Goal: Transaction & Acquisition: Download file/media

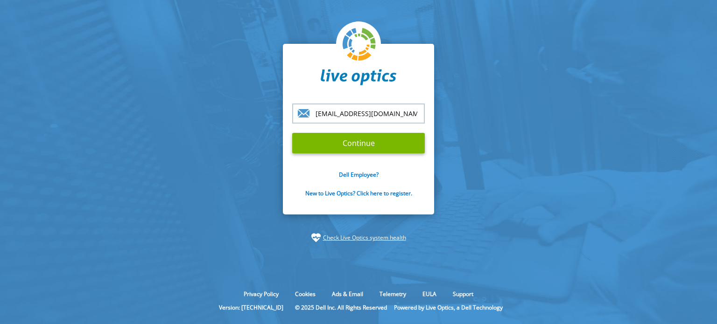
click at [391, 115] on input "[EMAIL_ADDRESS][DOMAIN_NAME]" at bounding box center [358, 114] width 133 height 20
click at [344, 147] on input "Continue" at bounding box center [358, 143] width 133 height 21
click at [375, 114] on input "[EMAIL_ADDRESS][DOMAIN_NAME]" at bounding box center [358, 114] width 133 height 20
click at [385, 95] on div "ala_anis@jbs.com.jo Continue Dell Employee? New to Live Optics? Click here to r…" at bounding box center [358, 129] width 151 height 171
click at [366, 142] on input "Continue" at bounding box center [358, 143] width 133 height 21
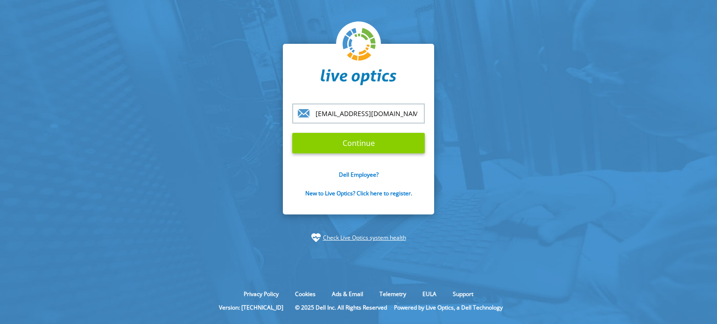
click at [366, 142] on input "Continue" at bounding box center [358, 143] width 133 height 21
drag, startPoint x: 385, startPoint y: 112, endPoint x: 140, endPoint y: 107, distance: 244.6
click at [140, 107] on section "ala_anis@jbs.com.jo Continue Dell Employee? New to Live Optics? Click here to r…" at bounding box center [358, 143] width 717 height 287
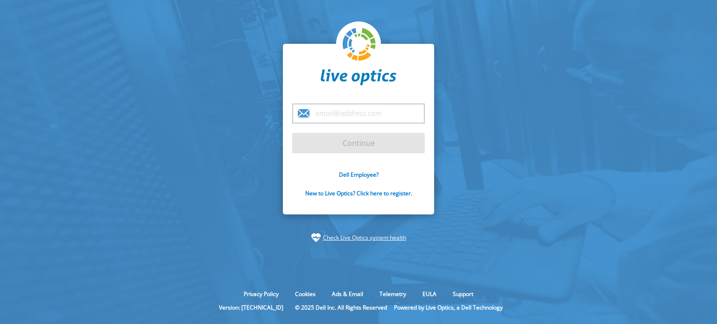
click at [351, 114] on input "email" at bounding box center [358, 114] width 133 height 20
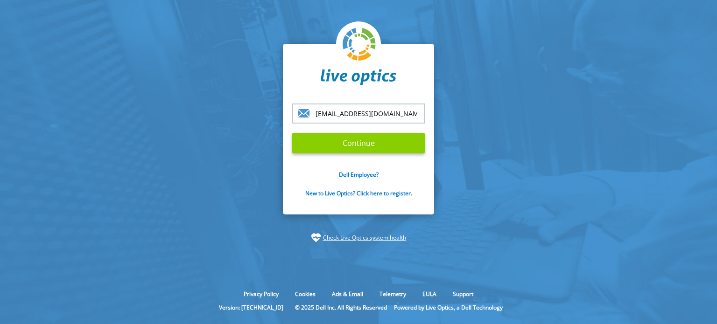
type input "[EMAIL_ADDRESS][DOMAIN_NAME]"
click at [353, 141] on input "Continue" at bounding box center [358, 143] width 133 height 21
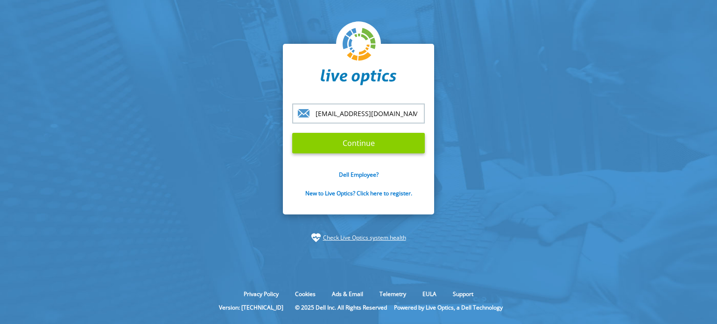
click at [353, 141] on input "Continue" at bounding box center [358, 143] width 133 height 21
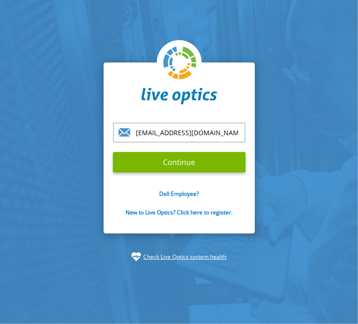
drag, startPoint x: 200, startPoint y: 134, endPoint x: 82, endPoint y: 135, distance: 117.6
click at [82, 135] on section "ala_anis@jbs.com.jo Continue Dell Employee? New to Live Optics? Click here to r…" at bounding box center [179, 162] width 358 height 324
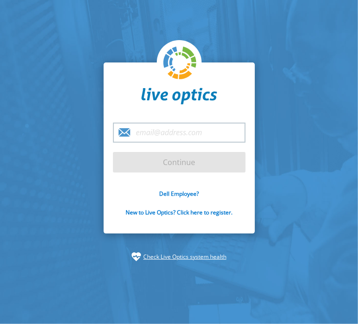
click at [170, 127] on input "email" at bounding box center [179, 133] width 133 height 20
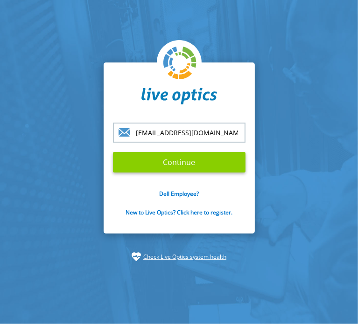
type input "[EMAIL_ADDRESS][DOMAIN_NAME]"
click at [190, 171] on input "Continue" at bounding box center [179, 162] width 133 height 21
click at [190, 161] on input "Continue" at bounding box center [179, 162] width 133 height 21
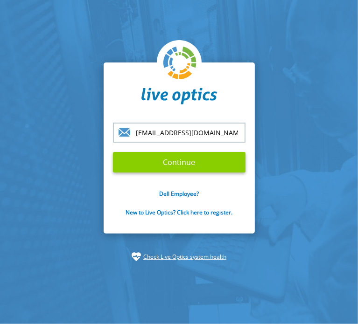
click at [190, 161] on input "Continue" at bounding box center [179, 162] width 133 height 21
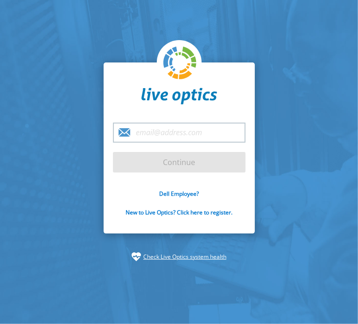
click at [171, 133] on input "email" at bounding box center [179, 133] width 133 height 20
click at [198, 115] on div "Continue Dell Employee? New to Live Optics? Click here to register." at bounding box center [179, 148] width 151 height 171
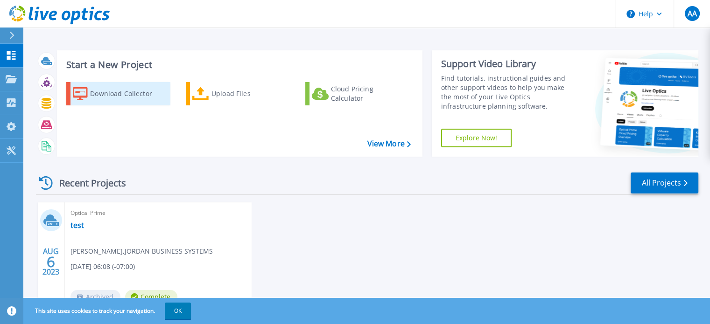
click at [112, 94] on div "Download Collector" at bounding box center [127, 93] width 75 height 19
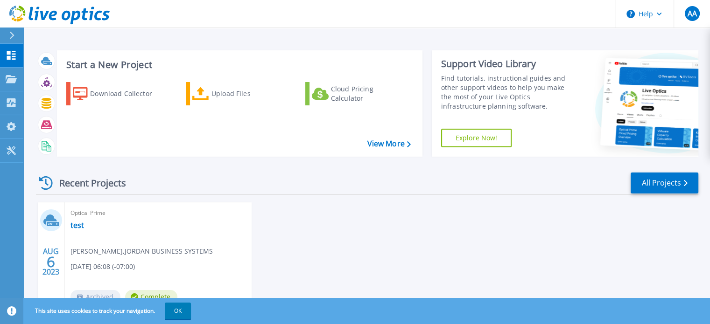
scroll to position [53, 0]
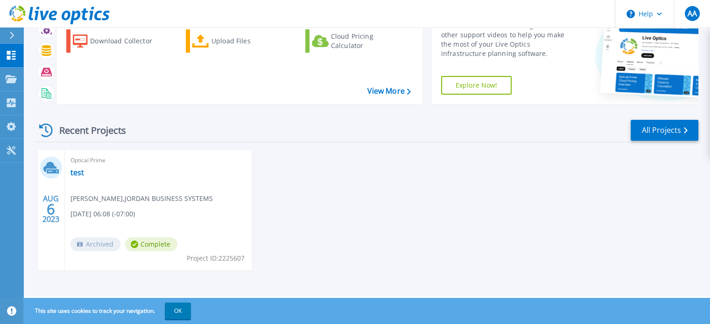
click at [429, 213] on div "[DATE] Optical Prime test [PERSON_NAME] , [PERSON_NAME] BUSINESS SYSTEMS [DATE]…" at bounding box center [363, 220] width 670 height 140
